Goal: Information Seeking & Learning: Find contact information

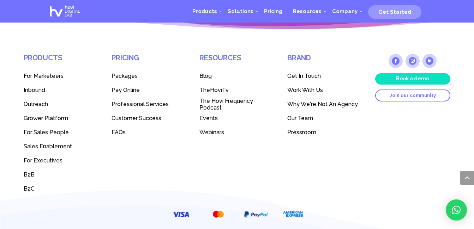
scroll to position [1990, 0]
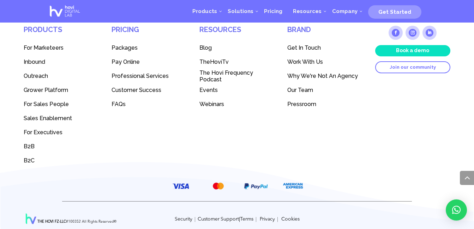
click at [457, 211] on icon at bounding box center [456, 210] width 8 height 8
click at [451, 213] on link "×" at bounding box center [455, 210] width 21 height 21
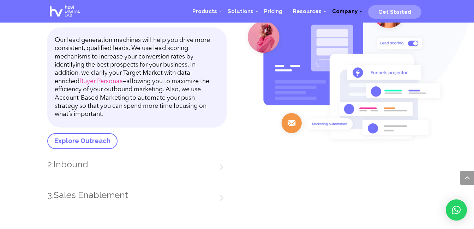
scroll to position [946, 0]
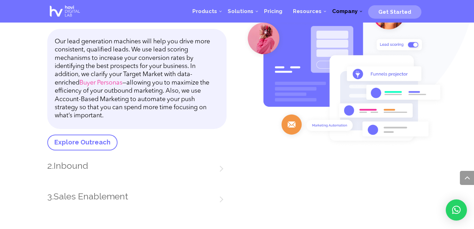
click at [350, 11] on span "Company" at bounding box center [344, 11] width 25 height 6
click at [438, 61] on img at bounding box center [344, 69] width 203 height 155
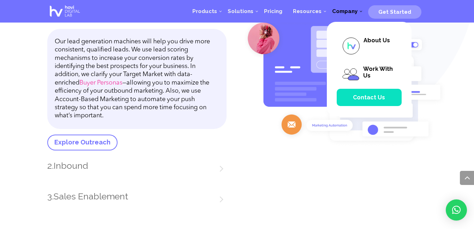
click at [348, 9] on span "Company" at bounding box center [344, 11] width 25 height 6
click at [380, 95] on span "Contact Us" at bounding box center [369, 97] width 32 height 7
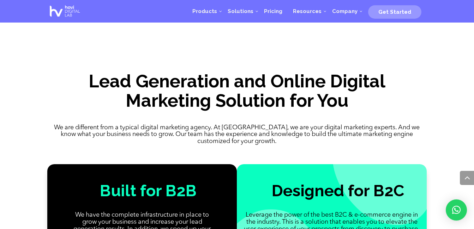
scroll to position [500, 0]
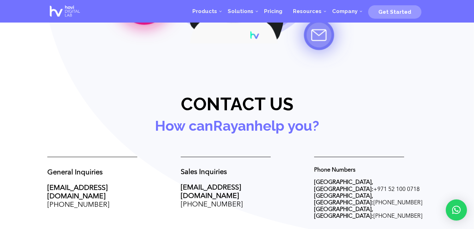
scroll to position [241, 0]
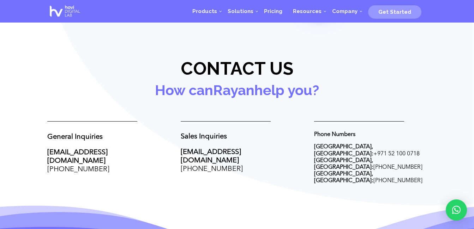
drag, startPoint x: 135, startPoint y: 164, endPoint x: 43, endPoint y: 164, distance: 92.4
copy span "[PHONE_NUMBER]"
drag, startPoint x: 242, startPoint y: 159, endPoint x: 179, endPoint y: 159, distance: 62.8
click at [179, 159] on div "General Inquiries [EMAIL_ADDRESS][DOMAIN_NAME] [PHONE_NUMBER] Sales Inquiries […" at bounding box center [236, 153] width 379 height 82
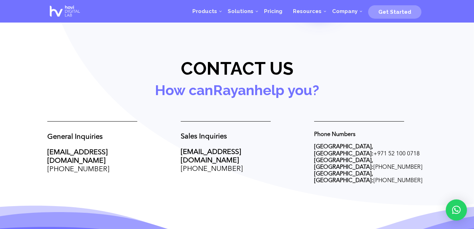
drag, startPoint x: 179, startPoint y: 159, endPoint x: 226, endPoint y: 180, distance: 51.3
drag, startPoint x: 412, startPoint y: 163, endPoint x: 359, endPoint y: 165, distance: 53.0
click at [359, 165] on div "General Inquiries [EMAIL_ADDRESS][DOMAIN_NAME] [PHONE_NUMBER] Sales Inquiries […" at bounding box center [236, 153] width 379 height 82
copy p "[PHONE_NUMBER]"
